Goal: Check status: Check status

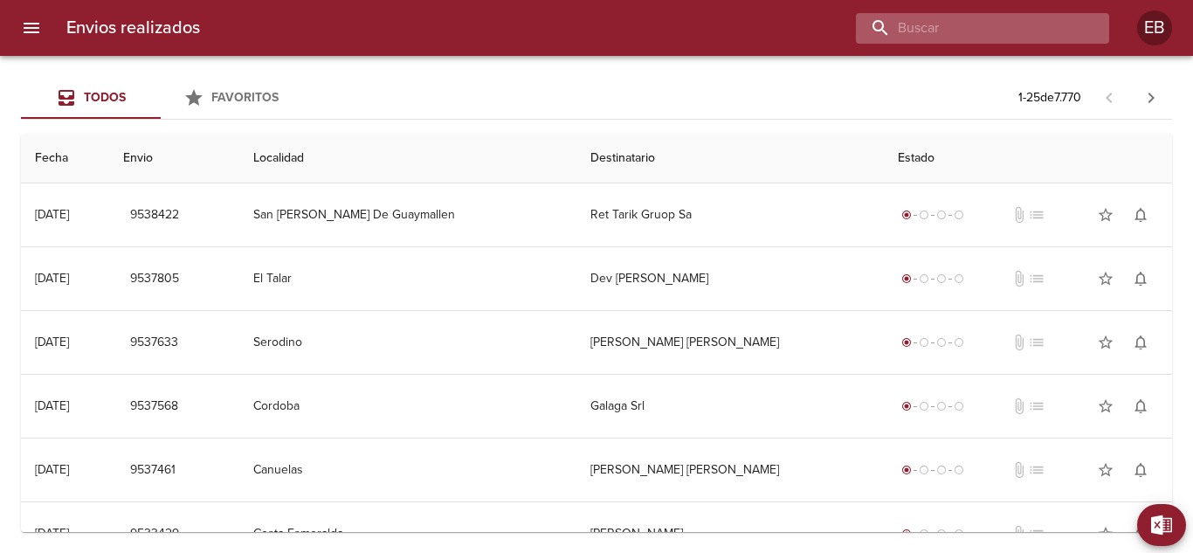
click at [989, 31] on input "buscar" at bounding box center [968, 28] width 224 height 31
paste input "R-0229-00024303"
drag, startPoint x: 954, startPoint y: 27, endPoint x: 891, endPoint y: 24, distance: 62.9
click at [891, 24] on input "R-0229-00024303" at bounding box center [968, 28] width 224 height 31
type input "00024303"
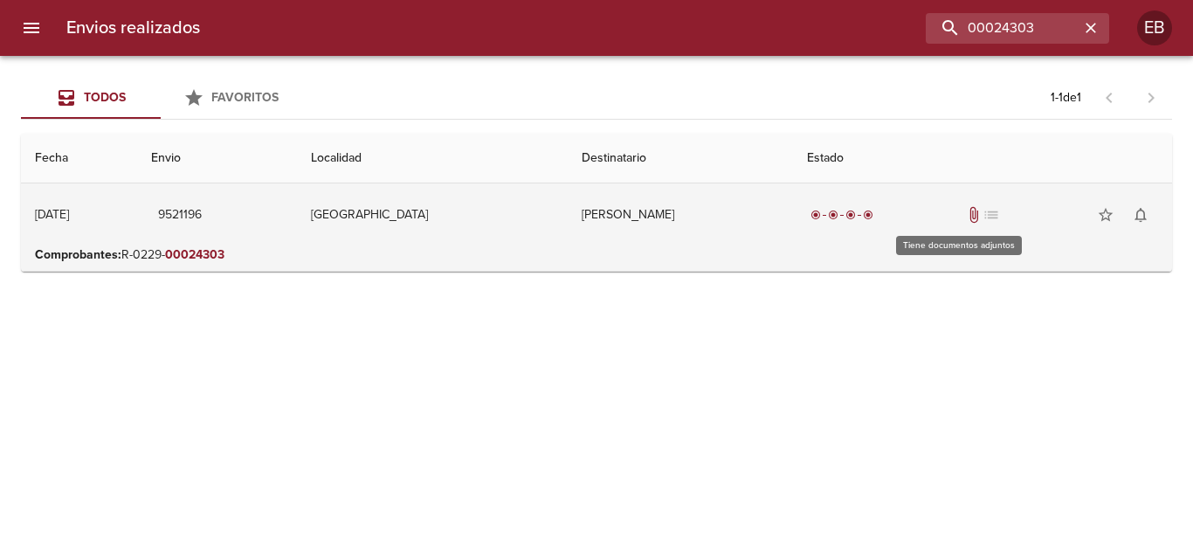
click at [965, 217] on span "attach_file" at bounding box center [973, 214] width 17 height 17
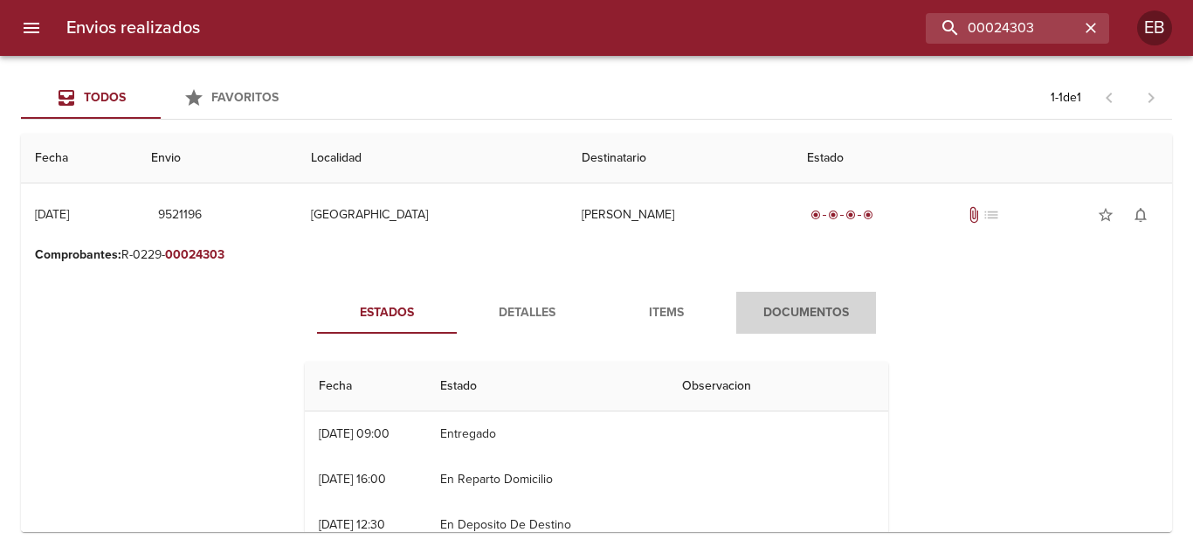
click at [792, 311] on span "Documentos" at bounding box center [806, 313] width 119 height 22
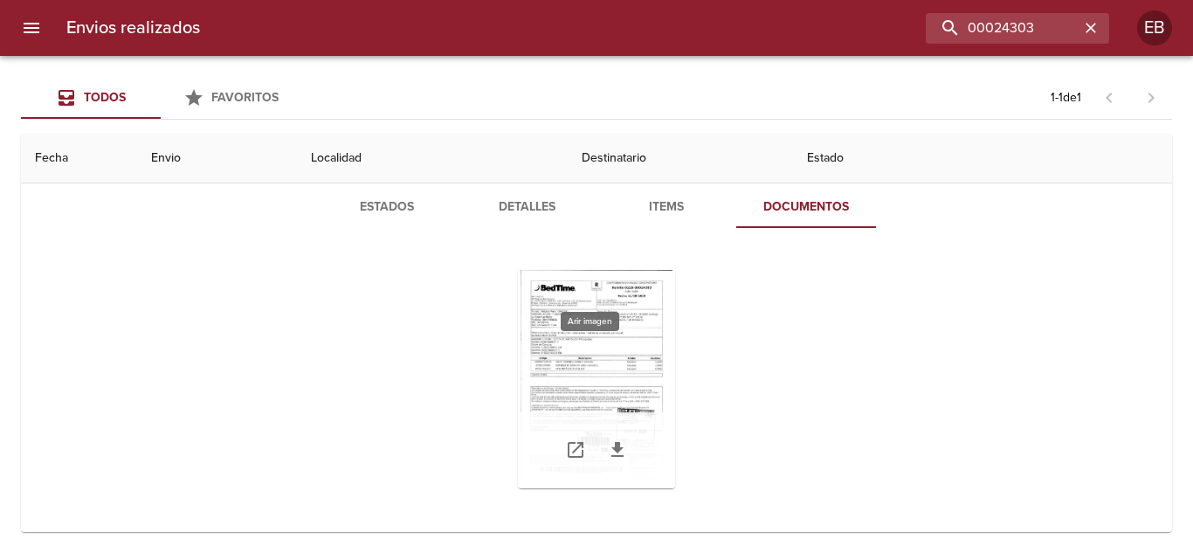
scroll to position [112, 0]
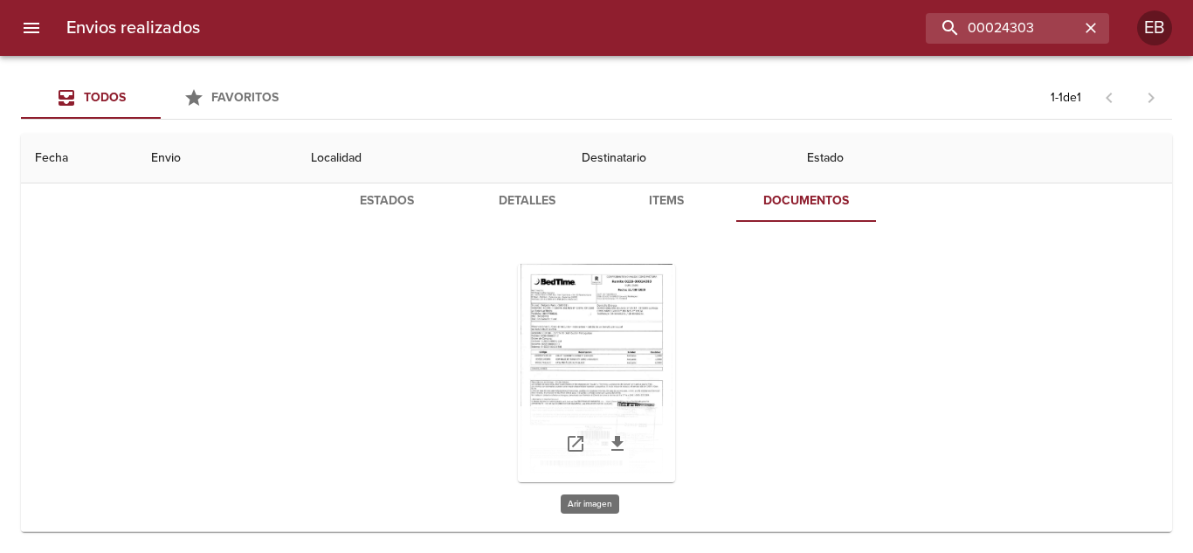
click at [568, 366] on div "Tabla de envíos del cliente" at bounding box center [596, 373] width 157 height 218
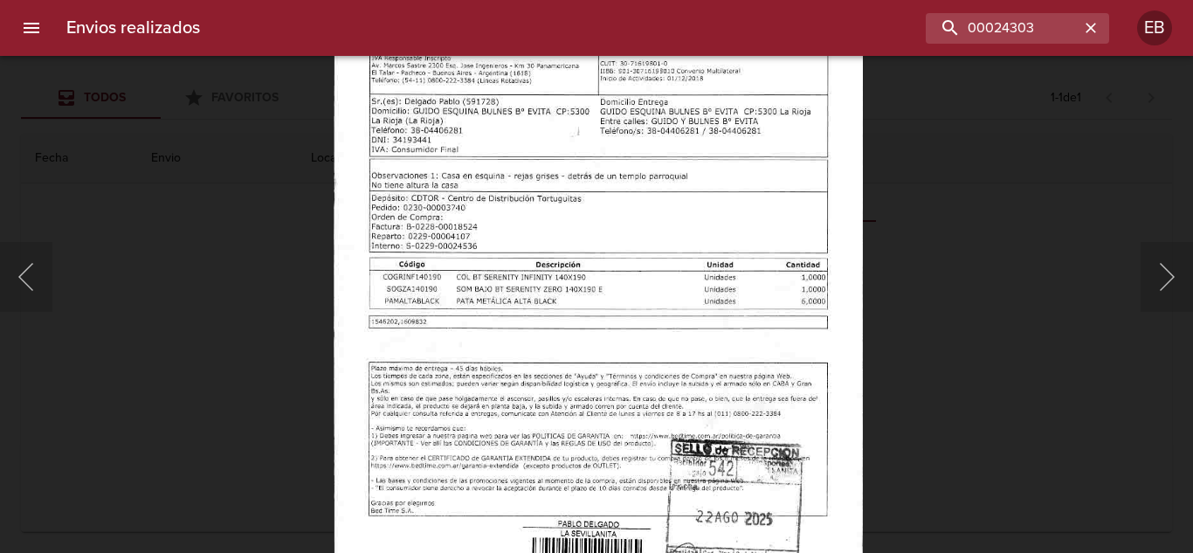
click at [550, 386] on img "Lightbox" at bounding box center [597, 337] width 529 height 760
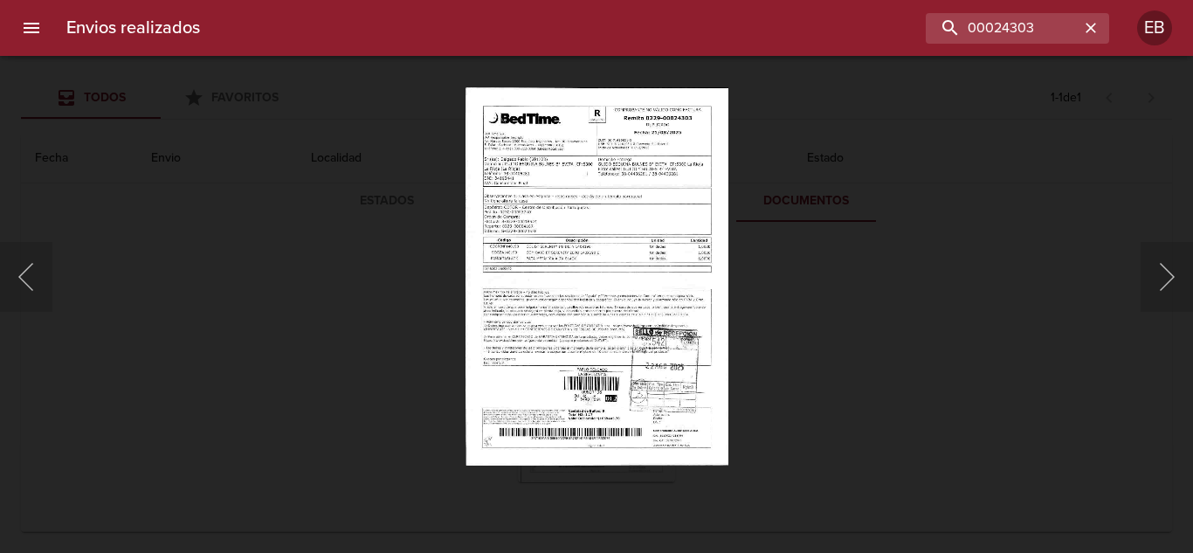
click at [1098, 127] on div "Lightbox" at bounding box center [596, 276] width 1193 height 553
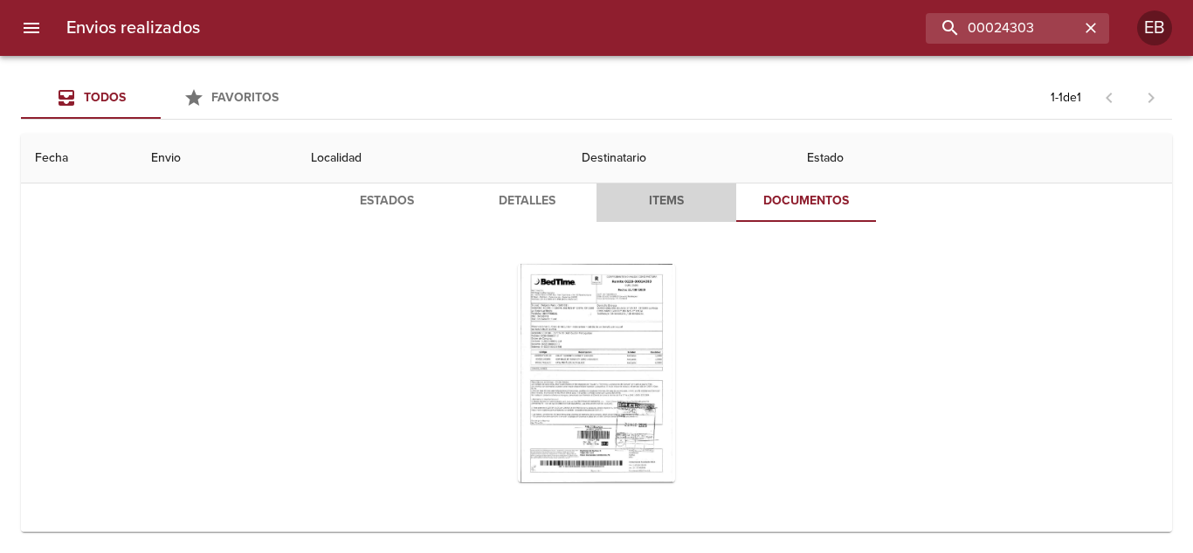
click at [666, 197] on span "Items" at bounding box center [666, 201] width 119 height 22
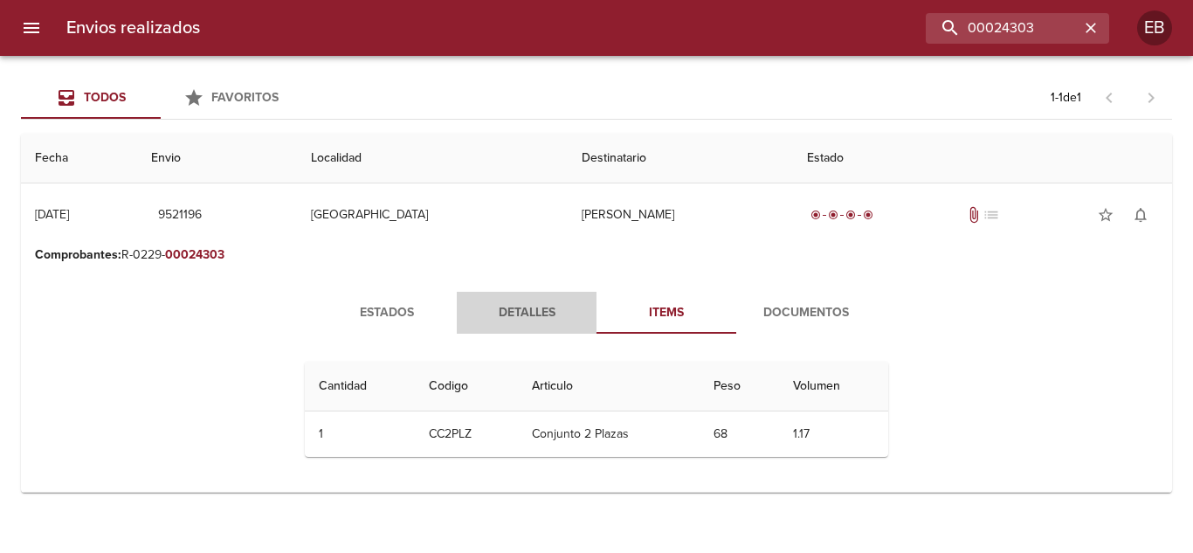
click at [509, 315] on span "Detalles" at bounding box center [526, 313] width 119 height 22
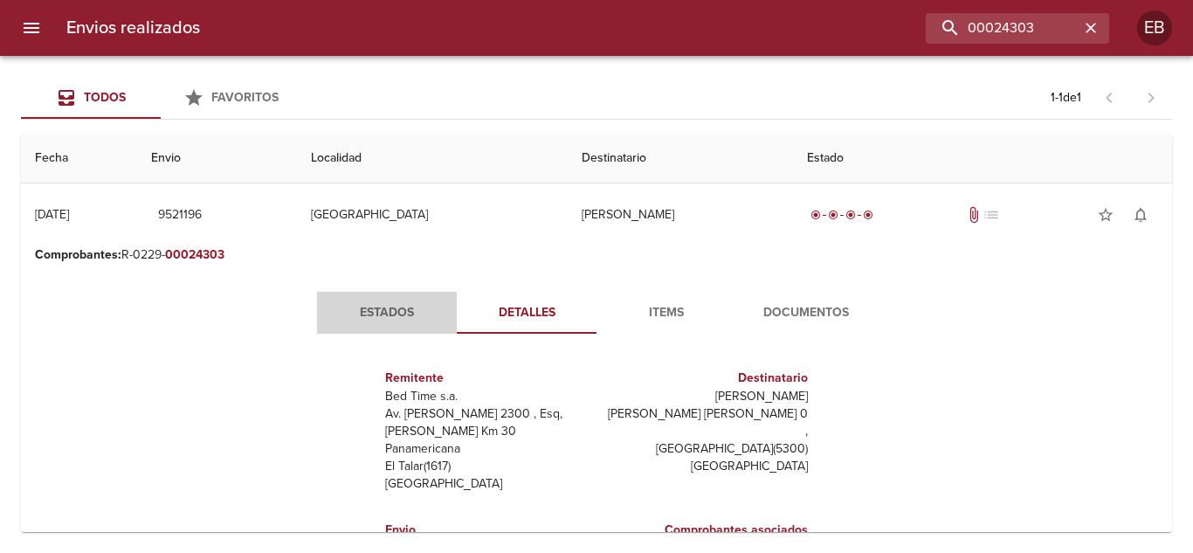
click at [376, 310] on span "Estados" at bounding box center [386, 313] width 119 height 22
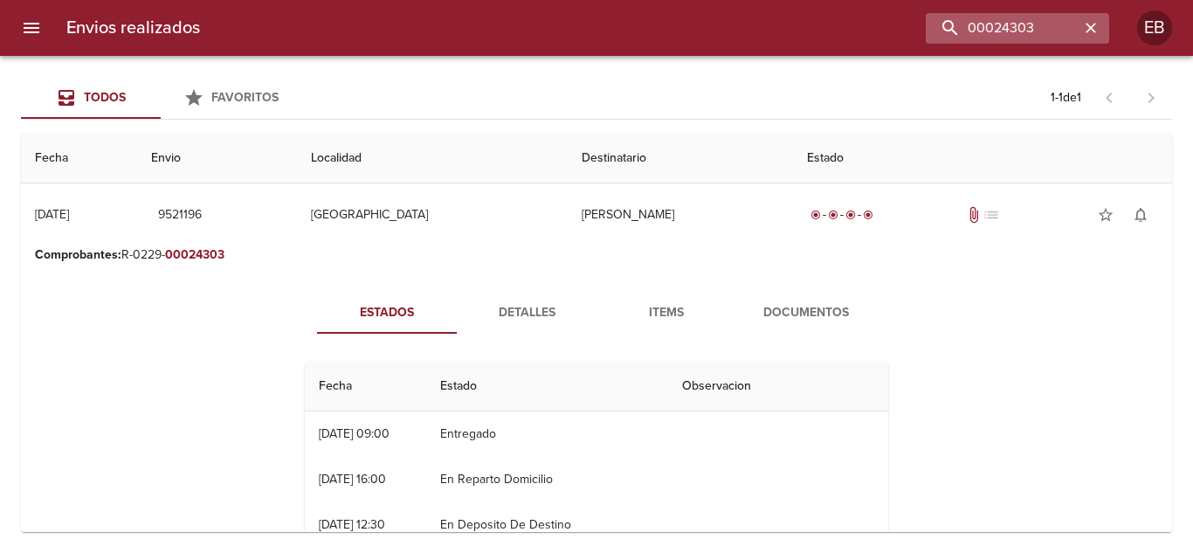
click at [1091, 22] on icon "button" at bounding box center [1090, 27] width 17 height 17
